Goal: Find specific page/section: Find specific page/section

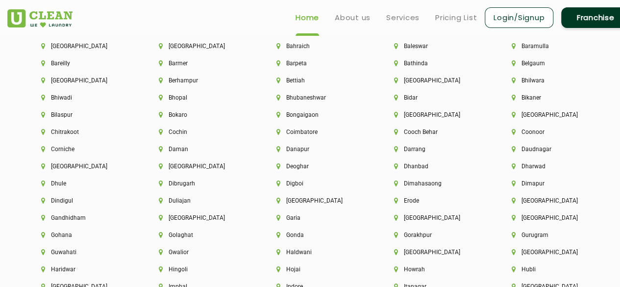
scroll to position [2137, 0]
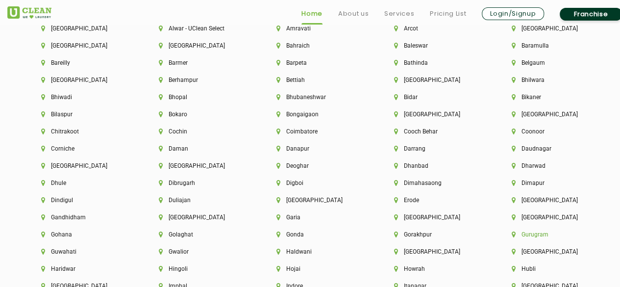
click at [529, 238] on li "Gurugram" at bounding box center [554, 234] width 84 height 7
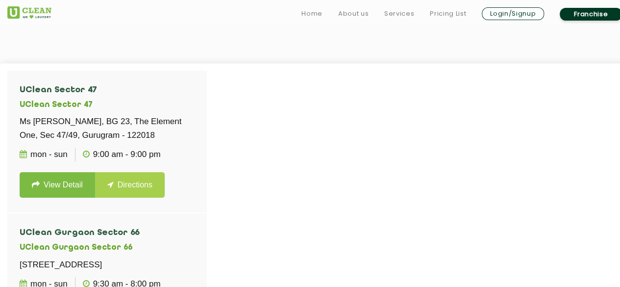
scroll to position [247, 0]
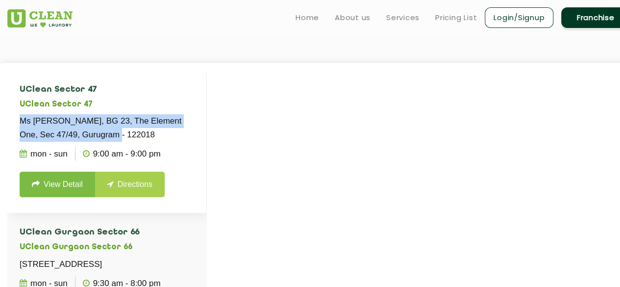
drag, startPoint x: 20, startPoint y: 117, endPoint x: 126, endPoint y: 134, distance: 107.6
click at [126, 134] on p "Ms [PERSON_NAME], BG 23, The Element One, Sec 47/49, Gurugram - 122018" at bounding box center [107, 127] width 174 height 27
copy p "Ms [PERSON_NAME], BG 23, The Element One, Sec 47/49, Gurugram - 122018"
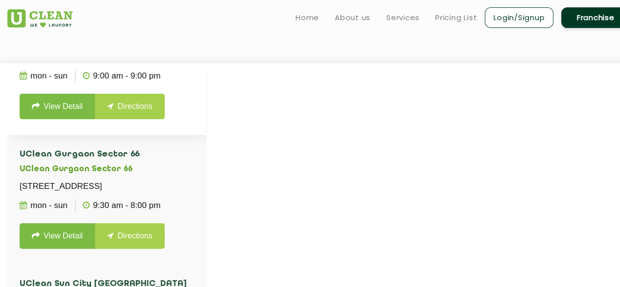
scroll to position [79, 0]
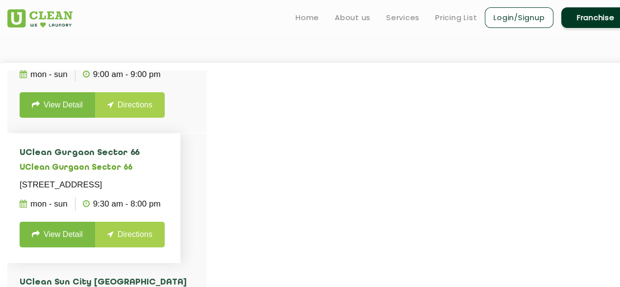
drag, startPoint x: 17, startPoint y: 182, endPoint x: 121, endPoint y: 200, distance: 105.0
click at [121, 200] on li "UClean [STREET_ADDRESS] Mon - Sun 9:30 AM - 8:00 PM View Detail Directions" at bounding box center [93, 197] width 173 height 129
copy p "[STREET_ADDRESS]"
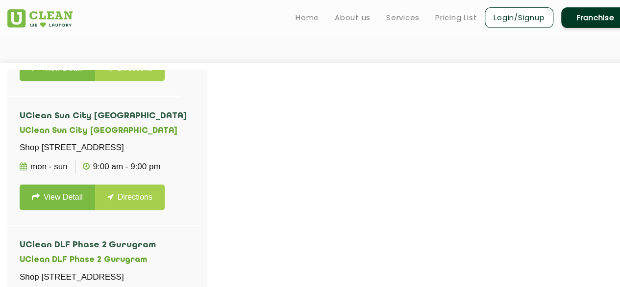
scroll to position [257, 0]
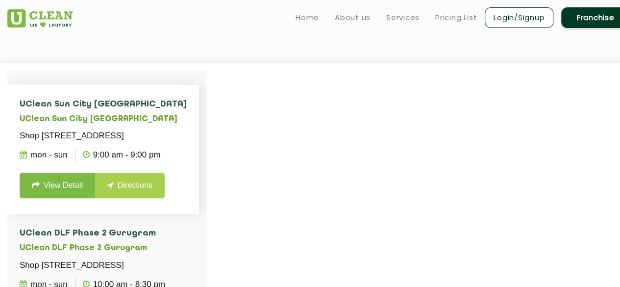
drag, startPoint x: 18, startPoint y: 150, endPoint x: 102, endPoint y: 179, distance: 89.1
click at [102, 179] on li "[GEOGRAPHIC_DATA] [GEOGRAPHIC_DATA] [GEOGRAPHIC_DATA][STREET_ADDRESS] Mon - Sun…" at bounding box center [103, 149] width 192 height 129
copy p "Shop [STREET_ADDRESS]"
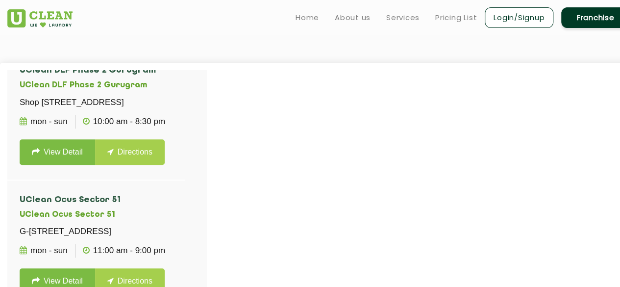
scroll to position [423, 0]
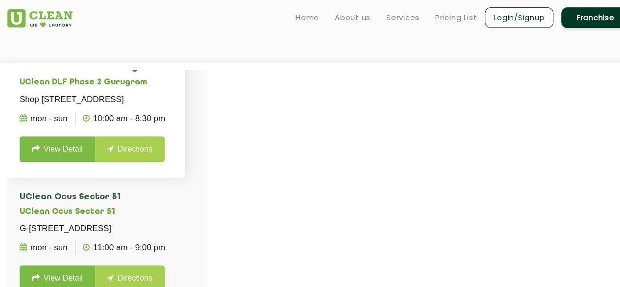
drag, startPoint x: 21, startPoint y: 139, endPoint x: 98, endPoint y: 150, distance: 77.8
click at [98, 106] on p "Shop [STREET_ADDRESS]" at bounding box center [96, 100] width 153 height 14
copy p "Shop [STREET_ADDRESS]"
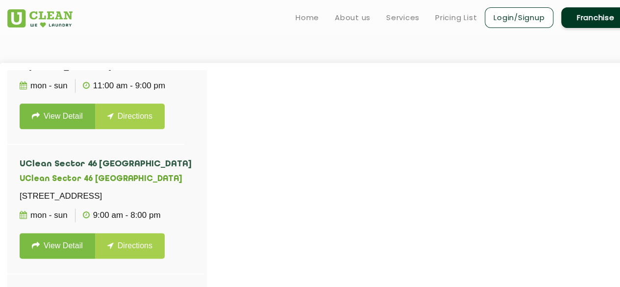
scroll to position [588, 0]
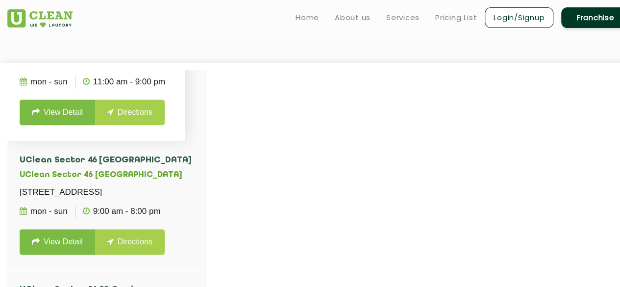
drag, startPoint x: 17, startPoint y: 118, endPoint x: 102, endPoint y: 134, distance: 86.3
click at [102, 134] on li "UClean Ocus Sector 51 UClean Ocus Sector 51 G-40A, [GEOGRAPHIC_DATA] - 122003 M…" at bounding box center [95, 76] width 177 height 129
copy p "G-[STREET_ADDRESS]"
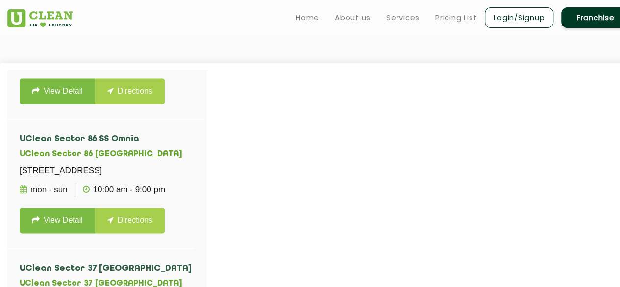
scroll to position [741, 0]
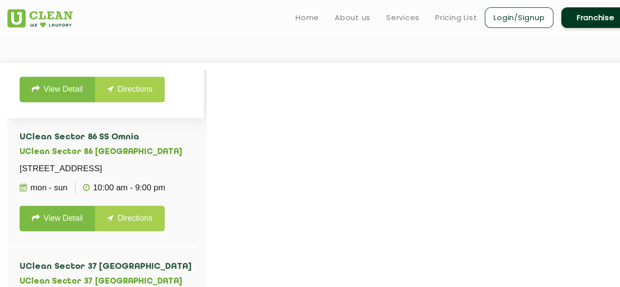
drag, startPoint x: 20, startPoint y: 106, endPoint x: 139, endPoint y: 119, distance: 120.2
click at [139, 47] on p "[STREET_ADDRESS]" at bounding box center [106, 40] width 172 height 14
copy p "[STREET_ADDRESS]"
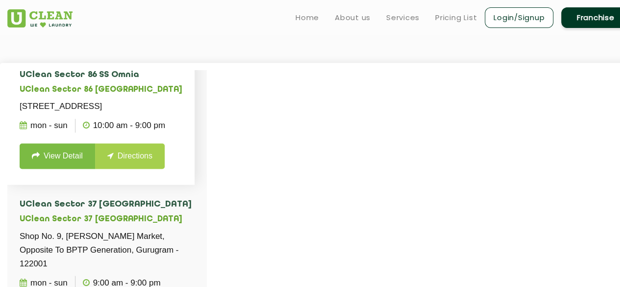
scroll to position [804, 0]
drag, startPoint x: 20, startPoint y: 189, endPoint x: 143, endPoint y: 201, distance: 124.1
click at [143, 113] on p "[STREET_ADDRESS]" at bounding box center [101, 106] width 163 height 14
copy p "[STREET_ADDRESS]"
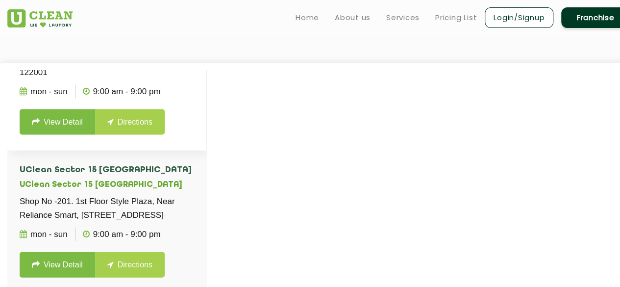
scroll to position [997, 0]
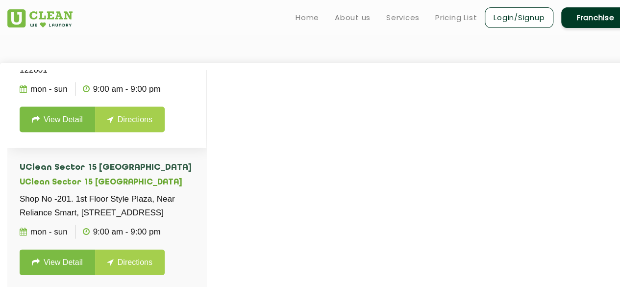
drag, startPoint x: 18, startPoint y: 138, endPoint x: 174, endPoint y: 152, distance: 156.5
click at [174, 147] on li "UClean [STREET_ADDRESS][PERSON_NAME] Mon - Sun 9:00 AM - 9:00 PM View Detail Di…" at bounding box center [106, 69] width 199 height 156
copy p "Shop No. 9, [PERSON_NAME] Market, Opposite To BPTP Generation, Gurugram - 122001"
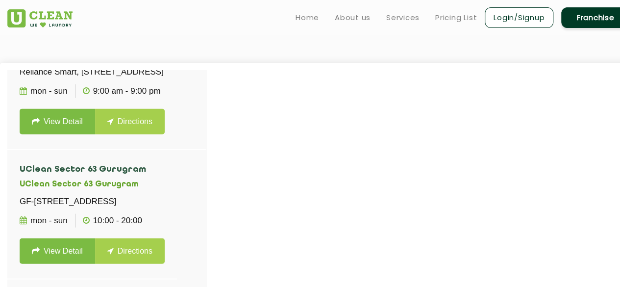
scroll to position [1154, 0]
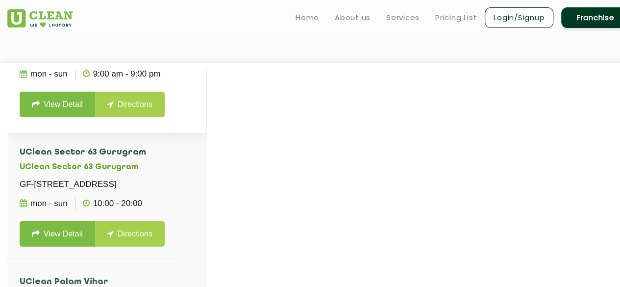
drag, startPoint x: 20, startPoint y: 124, endPoint x: 153, endPoint y: 148, distance: 136.0
click at [153, 61] on p "Shop No -201. 1st Floor Style Plaza, Near Reliance Smart, [STREET_ADDRESS]" at bounding box center [107, 47] width 174 height 27
copy p "Shop No -201. 1st Floor Style Plaza, Near Reliance Smart, [STREET_ADDRESS]"
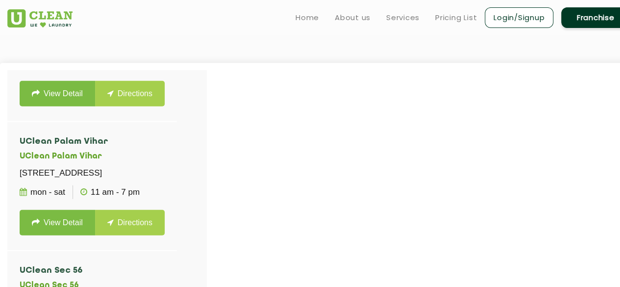
scroll to position [1309, 0]
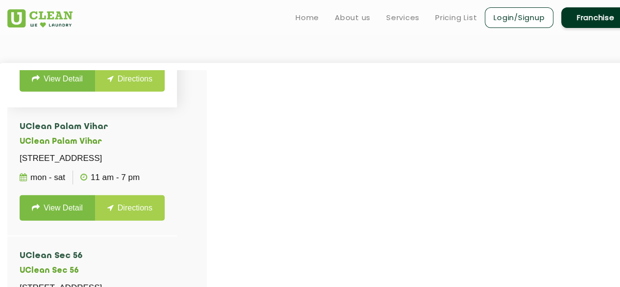
drag, startPoint x: 18, startPoint y: 125, endPoint x: 145, endPoint y: 144, distance: 128.8
click at [145, 107] on li "UClean [GEOGRAPHIC_DATA]-[GEOGRAPHIC_DATA][STREET_ADDRESS] Mon - Sun 10:00 - 20…" at bounding box center [92, 42] width 170 height 129
copy p "GF-[STREET_ADDRESS]"
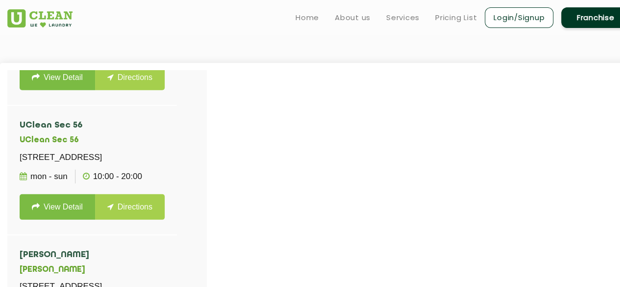
scroll to position [1445, 0]
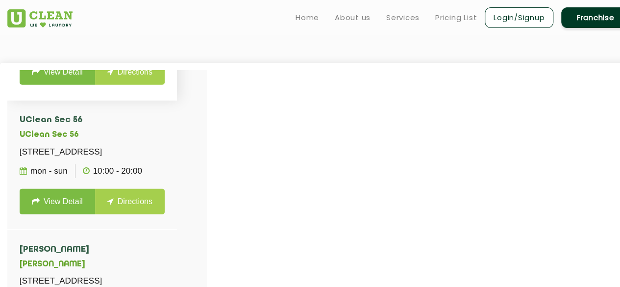
drag, startPoint x: 19, startPoint y: 132, endPoint x: 146, endPoint y: 145, distance: 128.0
click at [146, 100] on li "UClean Palam Vihar UClean Palam [STREET_ADDRESS] Mon - Sat 11 AM - 7 PM View De…" at bounding box center [92, 36] width 170 height 129
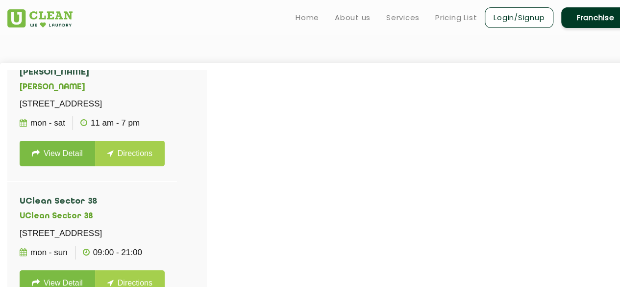
scroll to position [1622, 0]
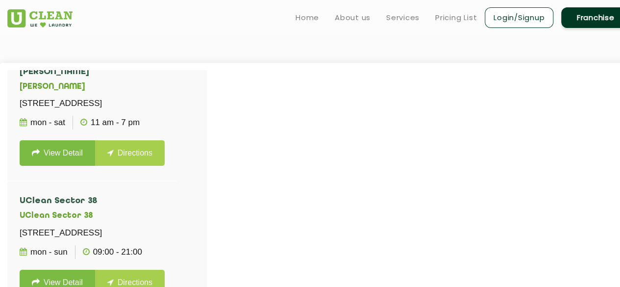
drag, startPoint x: 20, startPoint y: 100, endPoint x: 152, endPoint y: 118, distance: 134.0
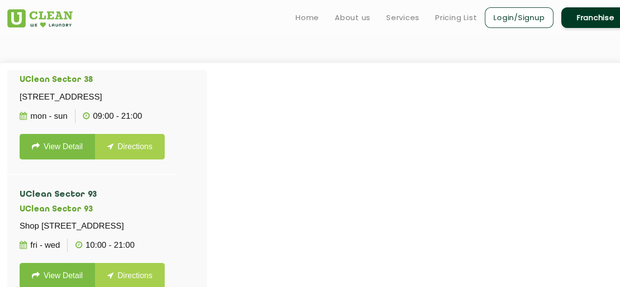
scroll to position [1762, 0]
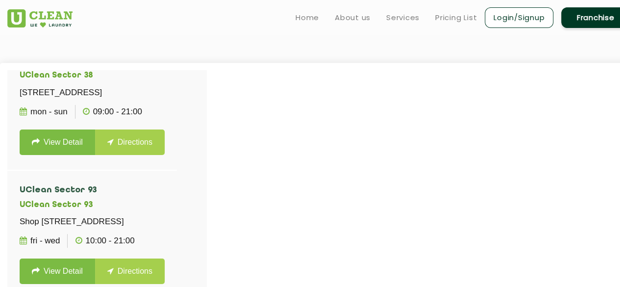
drag, startPoint x: 15, startPoint y: 103, endPoint x: 171, endPoint y: 115, distance: 156.3
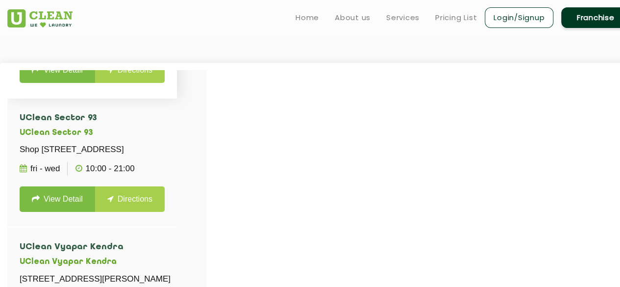
scroll to position [1877, 0]
drag, startPoint x: 20, startPoint y: 130, endPoint x: 179, endPoint y: 149, distance: 160.8
click at [165, 27] on p "[STREET_ADDRESS]" at bounding box center [92, 21] width 145 height 14
drag, startPoint x: 19, startPoint y: 107, endPoint x: 195, endPoint y: 118, distance: 176.2
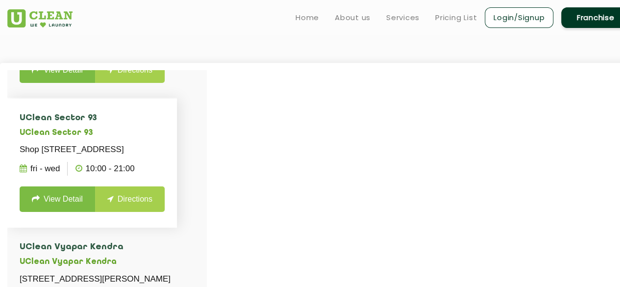
click at [177, 118] on li "UClean [STREET_ADDRESS] Fri - Wed 10:00 - 21:00 View Detail Directions" at bounding box center [92, 162] width 170 height 129
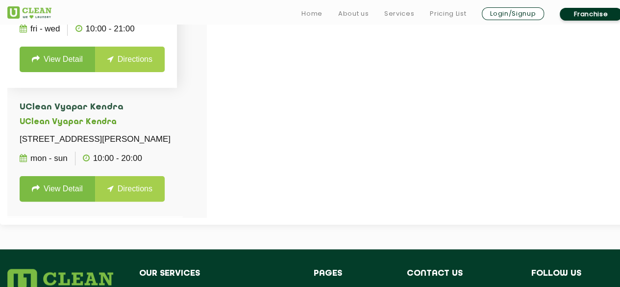
scroll to position [393, 0]
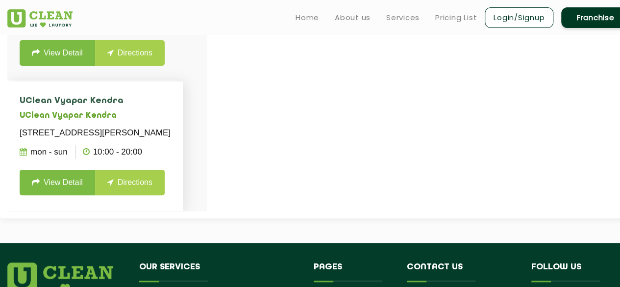
drag, startPoint x: 21, startPoint y: 104, endPoint x: 76, endPoint y: 130, distance: 60.5
click at [76, 130] on p "[STREET_ADDRESS][PERSON_NAME]" at bounding box center [95, 133] width 151 height 14
